Goal: Task Accomplishment & Management: Complete application form

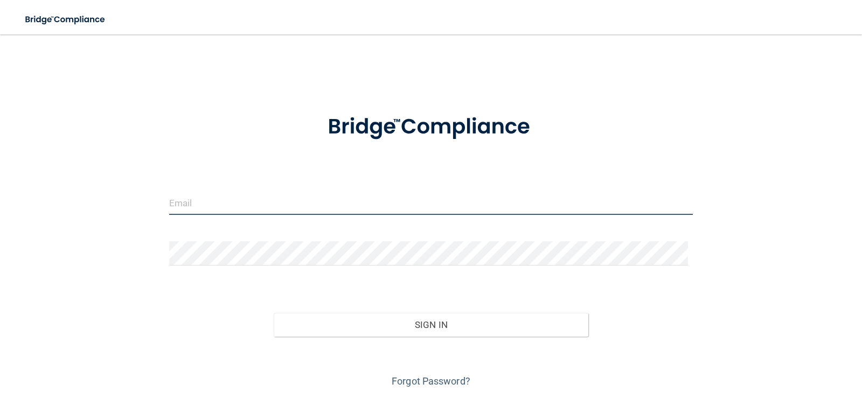
click at [209, 195] on input "email" at bounding box center [431, 203] width 524 height 24
type input "[EMAIL_ADDRESS][DOMAIN_NAME]"
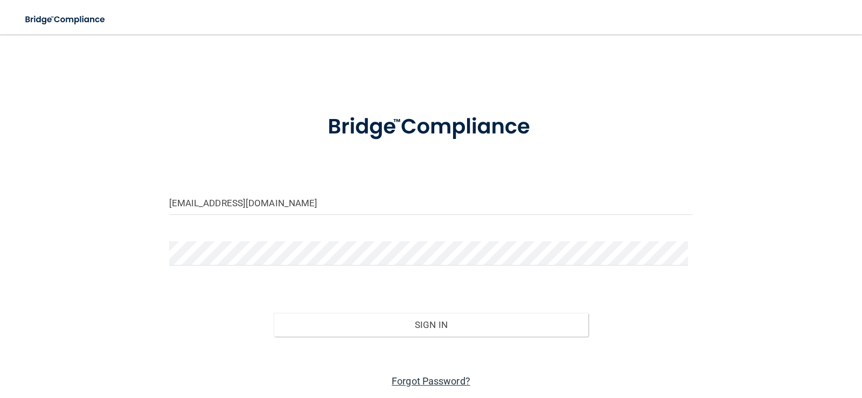
click at [421, 382] on link "Forgot Password?" at bounding box center [431, 381] width 79 height 11
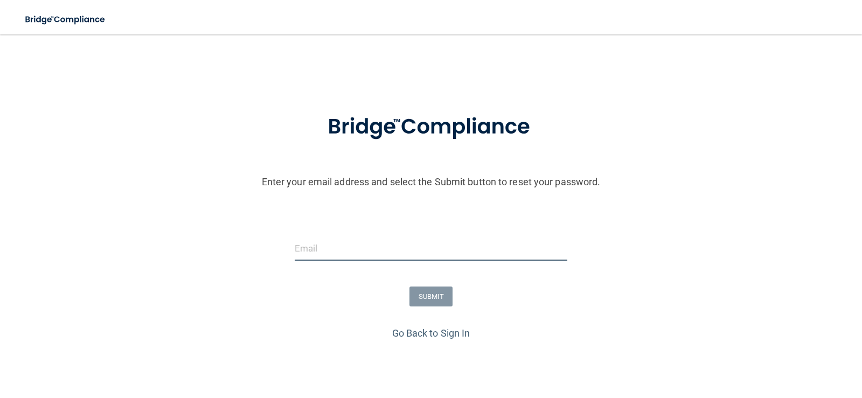
click at [351, 247] on input "email" at bounding box center [431, 249] width 273 height 24
type input "[EMAIL_ADDRESS][DOMAIN_NAME]"
click at [420, 296] on button "SUBMIT" at bounding box center [432, 297] width 44 height 20
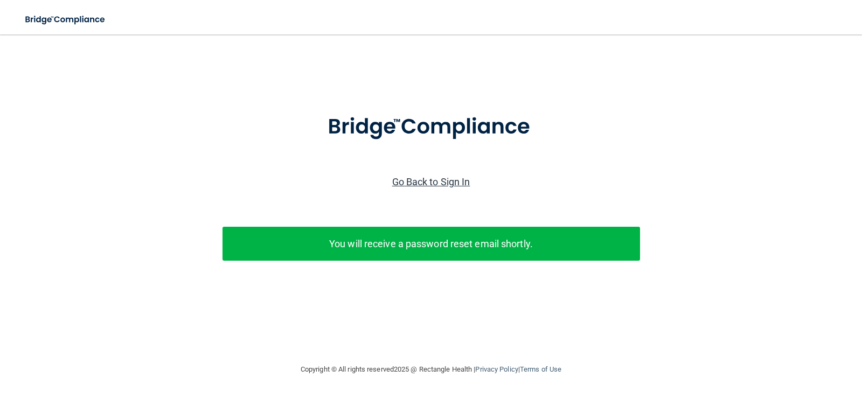
click at [421, 183] on link "Go Back to Sign In" at bounding box center [431, 181] width 78 height 11
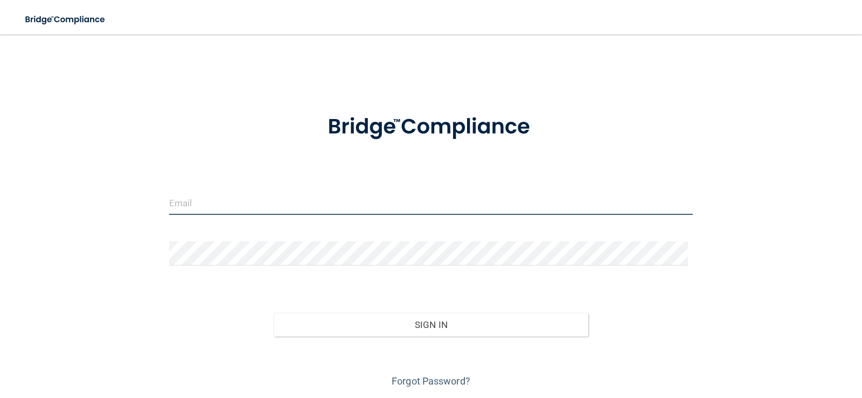
click at [275, 210] on input "email" at bounding box center [431, 203] width 524 height 24
type input "[EMAIL_ADDRESS][DOMAIN_NAME]"
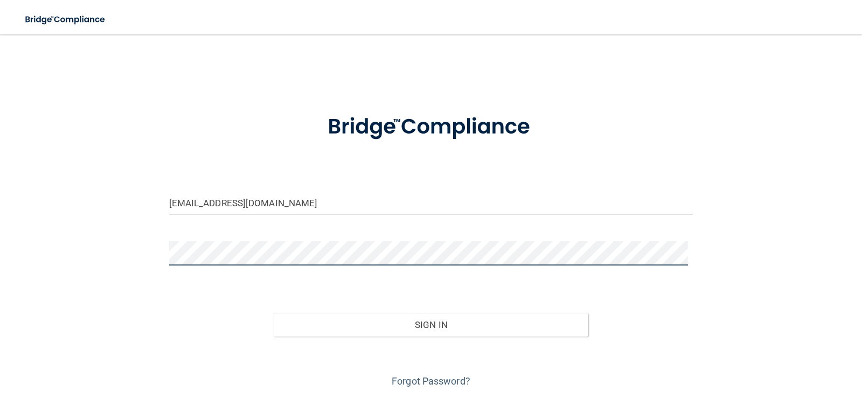
click at [274, 313] on button "Sign In" at bounding box center [431, 325] width 315 height 24
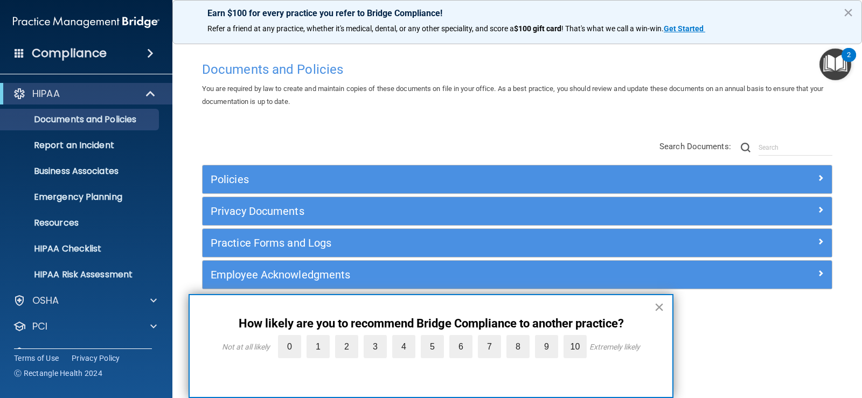
click at [659, 307] on button "×" at bounding box center [659, 307] width 10 height 17
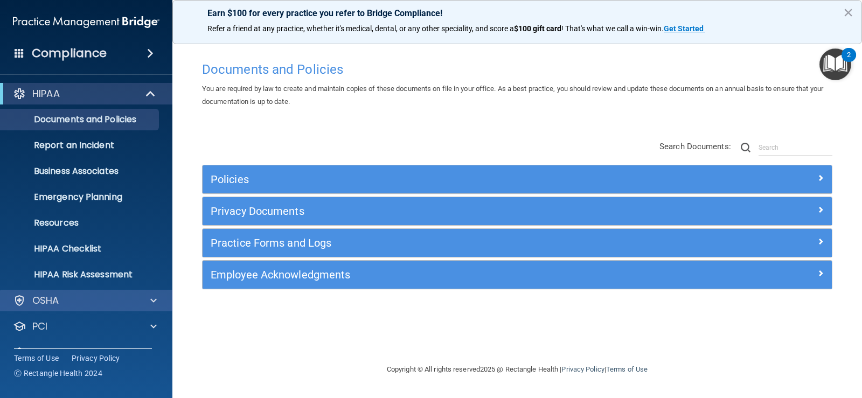
scroll to position [49, 0]
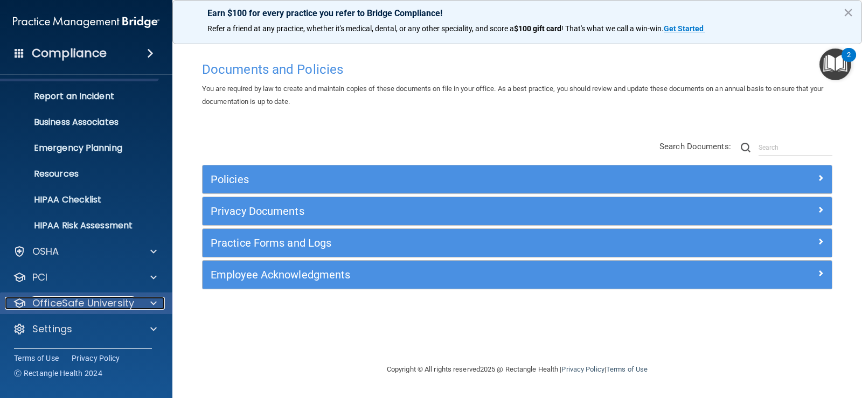
click at [103, 303] on p "OfficeSafe University" at bounding box center [83, 303] width 102 height 13
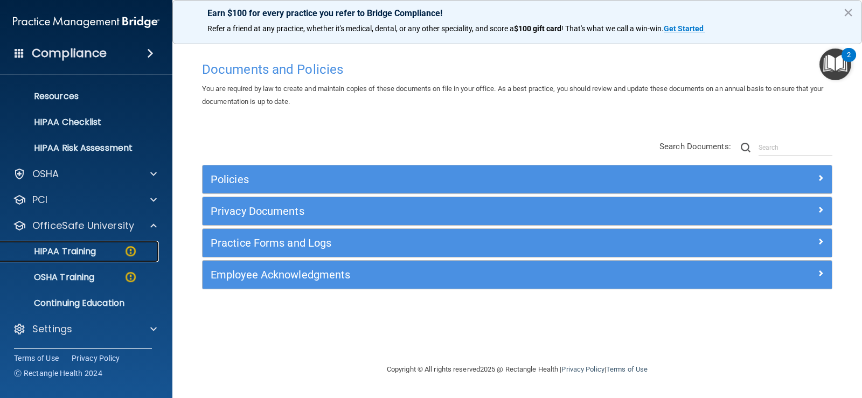
click at [95, 257] on p "HIPAA Training" at bounding box center [51, 251] width 89 height 11
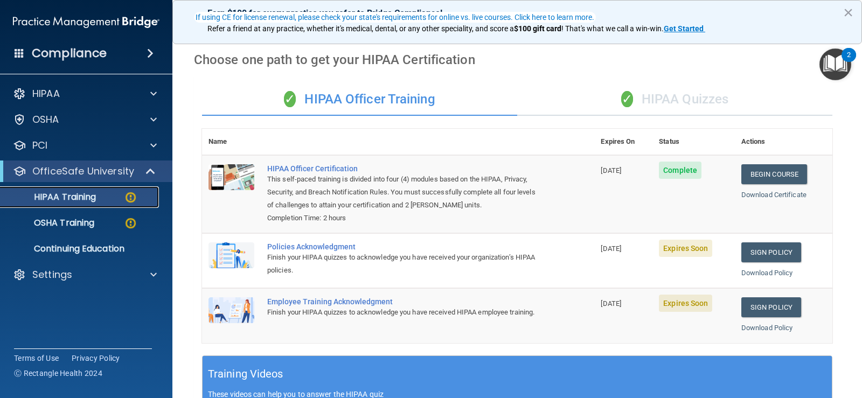
scroll to position [162, 0]
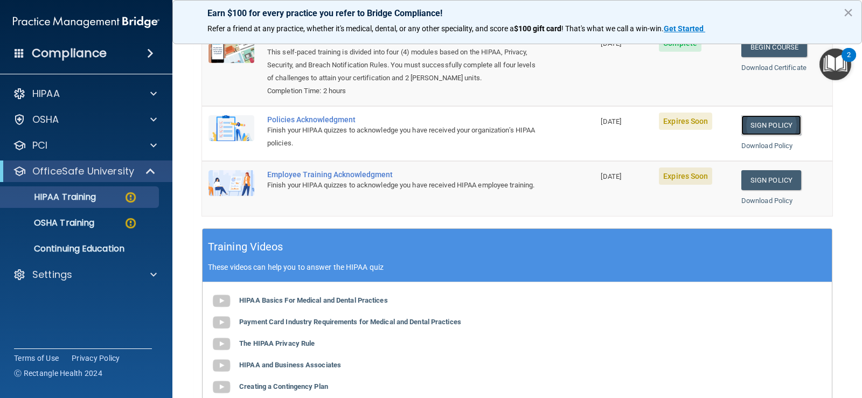
click at [773, 128] on link "Sign Policy" at bounding box center [771, 125] width 60 height 20
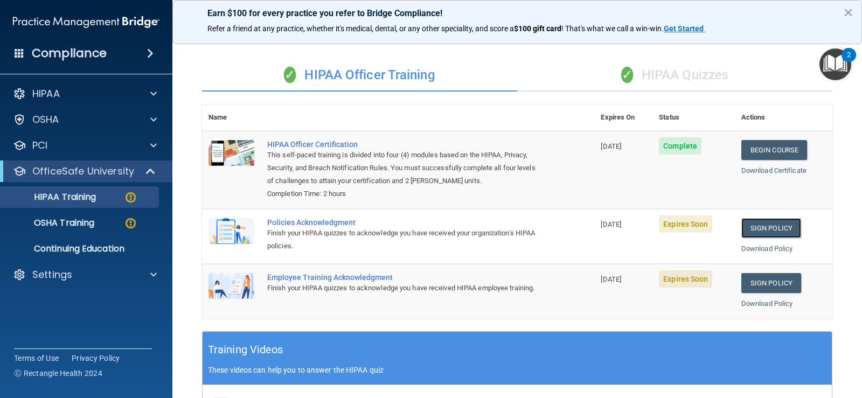
scroll to position [0, 0]
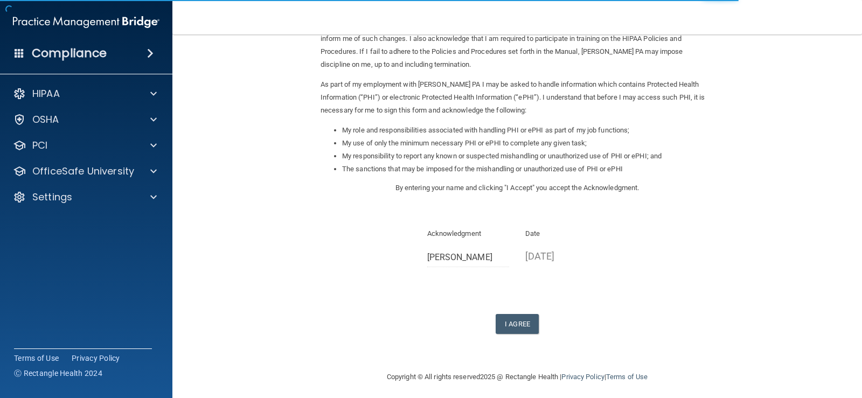
scroll to position [95, 0]
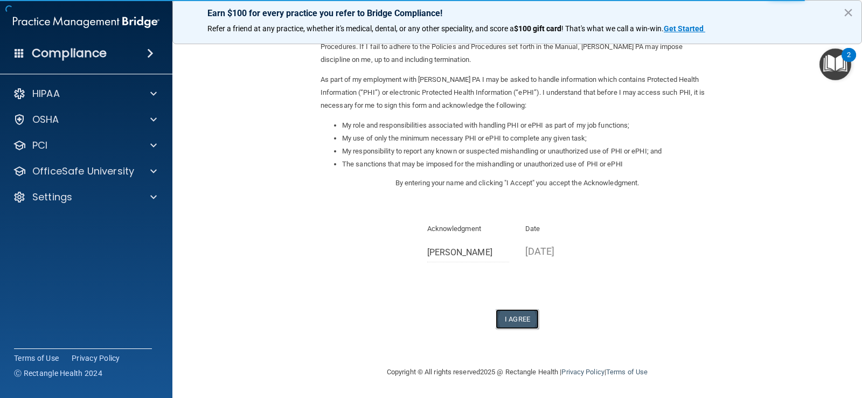
click at [524, 319] on button "I Agree" at bounding box center [517, 319] width 43 height 20
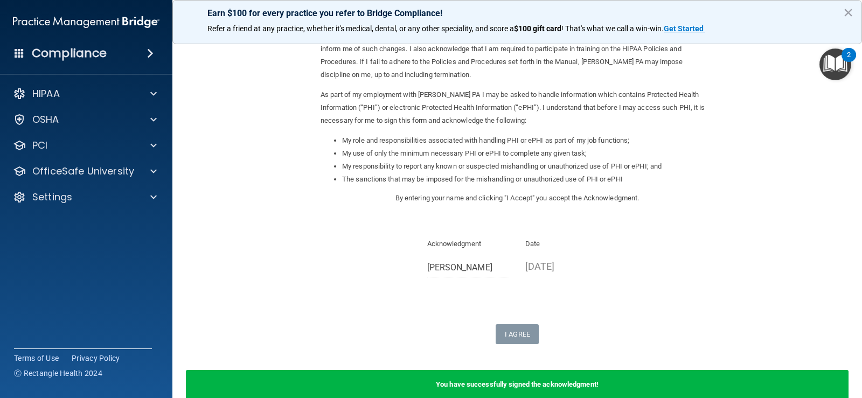
scroll to position [0, 0]
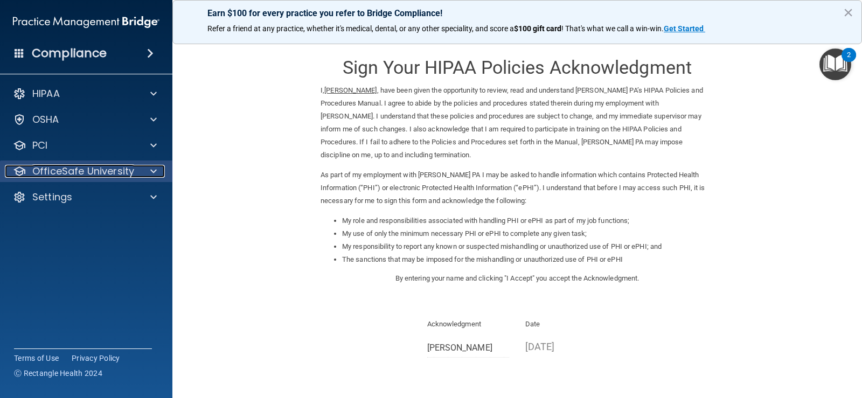
click at [89, 177] on p "OfficeSafe University" at bounding box center [83, 171] width 102 height 13
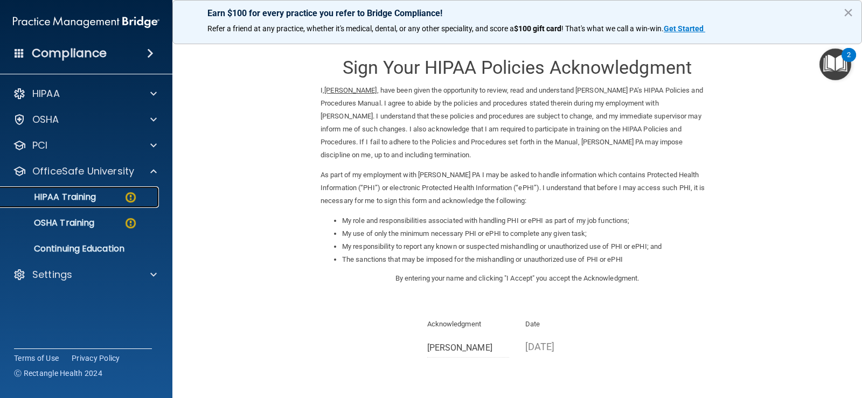
click at [87, 203] on p "HIPAA Training" at bounding box center [51, 197] width 89 height 11
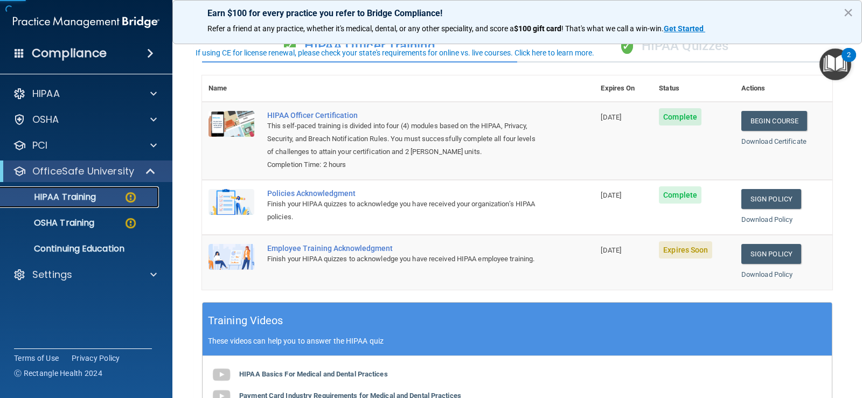
scroll to position [108, 0]
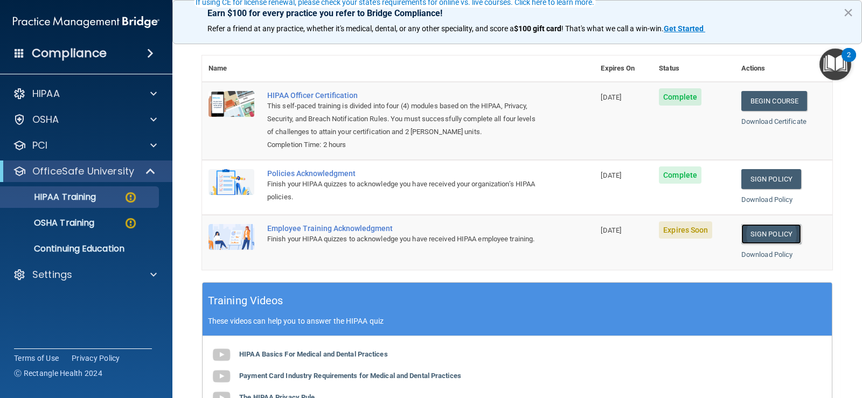
click at [764, 235] on link "Sign Policy" at bounding box center [771, 234] width 60 height 20
click at [760, 238] on link "Sign Policy" at bounding box center [771, 234] width 60 height 20
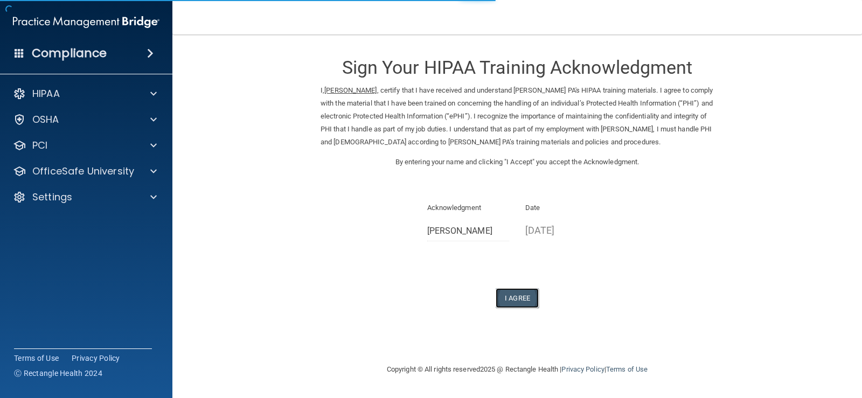
click at [527, 295] on button "I Agree" at bounding box center [517, 298] width 43 height 20
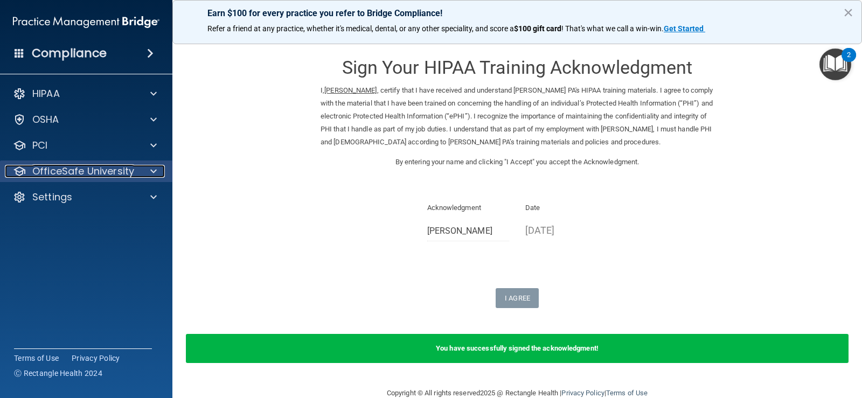
click at [48, 174] on p "OfficeSafe University" at bounding box center [83, 171] width 102 height 13
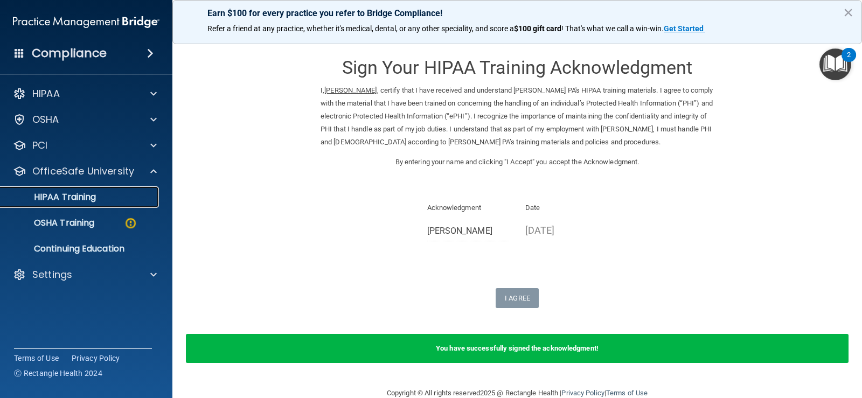
click at [64, 201] on p "HIPAA Training" at bounding box center [51, 197] width 89 height 11
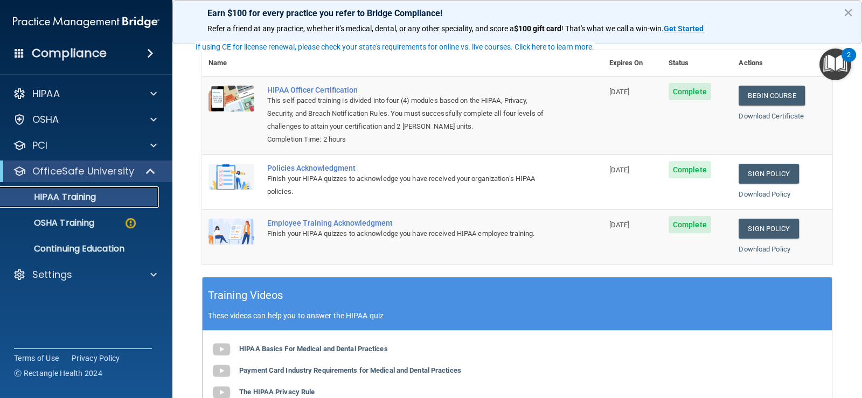
scroll to position [54, 0]
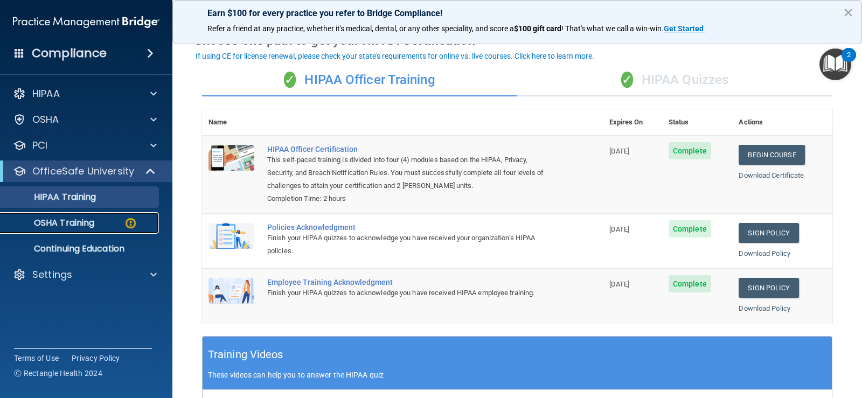
click at [81, 221] on p "OSHA Training" at bounding box center [50, 223] width 87 height 11
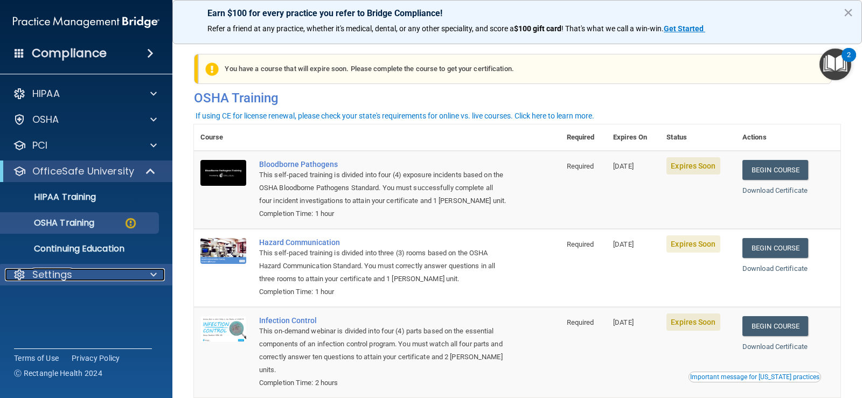
click at [75, 272] on div "Settings" at bounding box center [72, 274] width 134 height 13
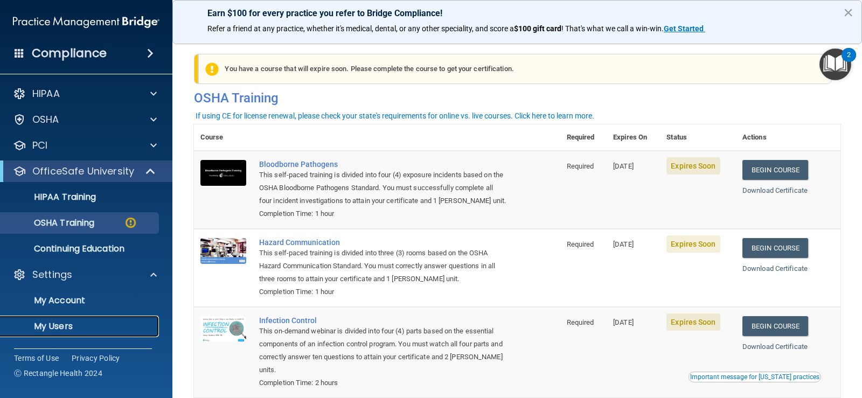
click at [73, 325] on p "My Users" at bounding box center [80, 326] width 147 height 11
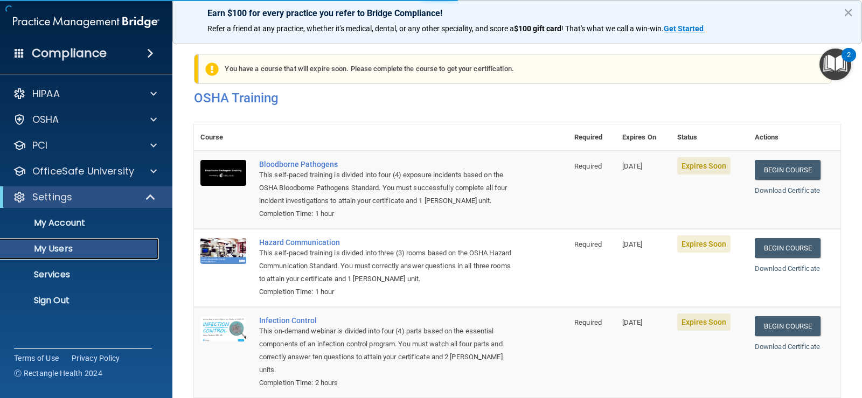
select select "20"
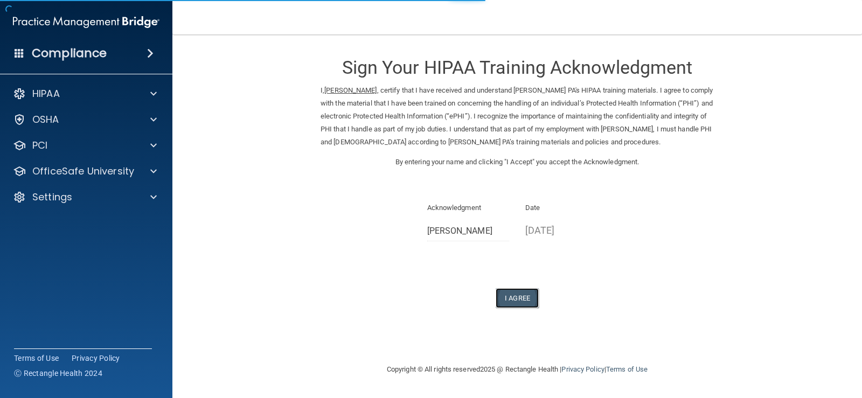
click at [519, 295] on button "I Agree" at bounding box center [517, 298] width 43 height 20
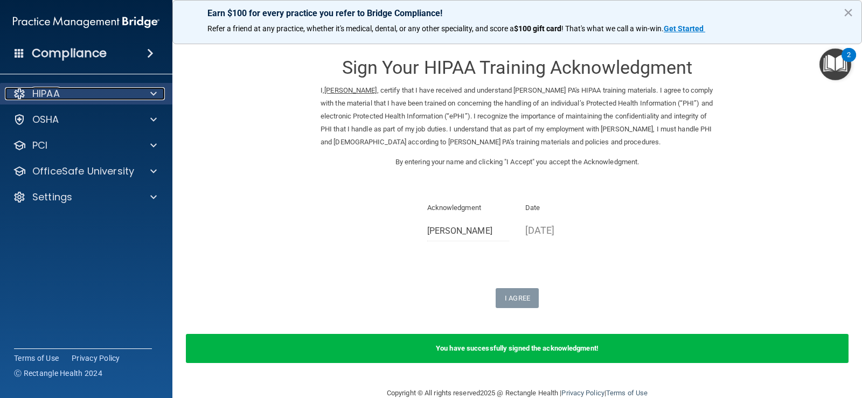
click at [62, 93] on div "HIPAA" at bounding box center [72, 93] width 134 height 13
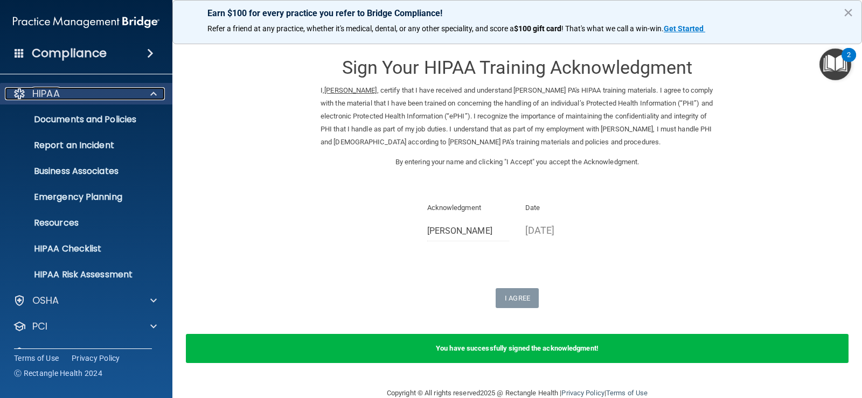
click at [42, 91] on p "HIPAA" at bounding box center [45, 93] width 27 height 13
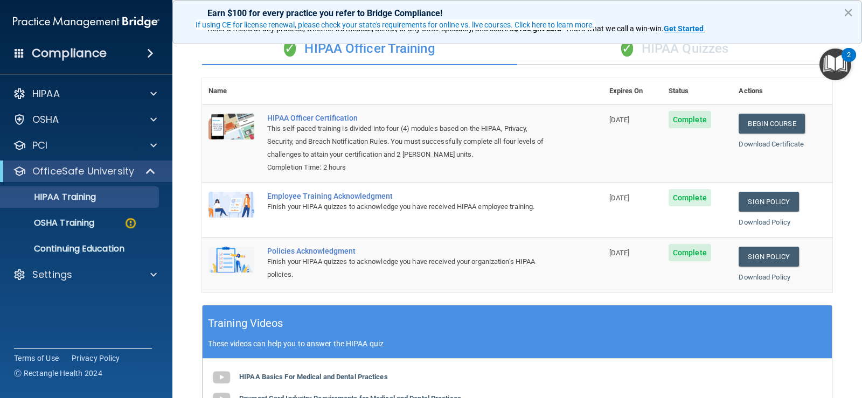
scroll to position [112, 0]
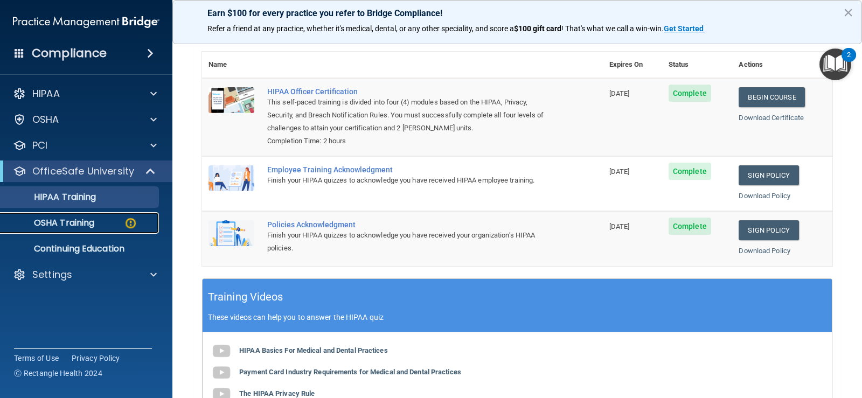
click at [83, 224] on p "OSHA Training" at bounding box center [50, 223] width 87 height 11
